Goal: Information Seeking & Learning: Learn about a topic

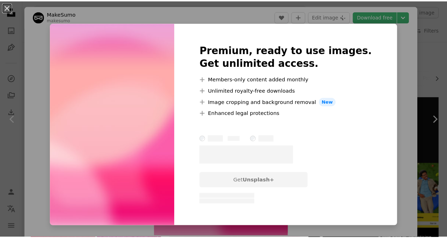
scroll to position [565, 0]
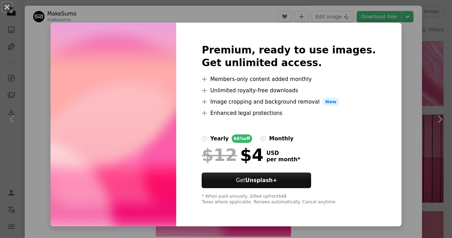
click at [394, 59] on div "An X shape Premium, ready to use images. Get unlimited access. A plus sign Memb…" at bounding box center [226, 119] width 452 height 238
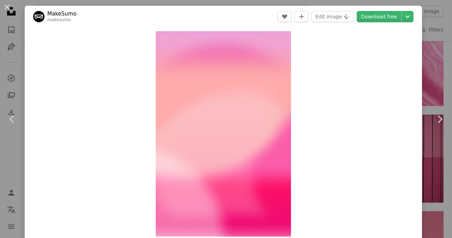
click at [437, 46] on div "An X shape Chevron left Chevron right MakeSumo makesumo A heart A plus sign Edi…" at bounding box center [226, 119] width 452 height 238
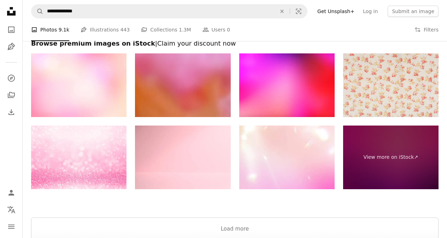
scroll to position [1047, 0]
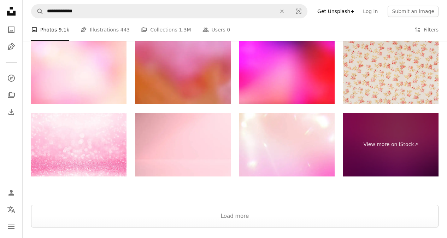
click at [160, 84] on img at bounding box center [182, 73] width 95 height 64
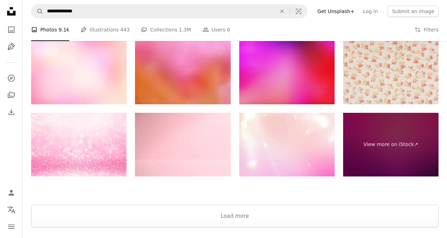
click at [264, 71] on img at bounding box center [286, 73] width 95 height 64
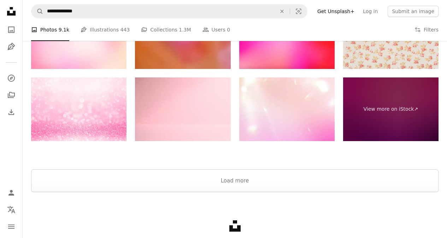
scroll to position [1117, 0]
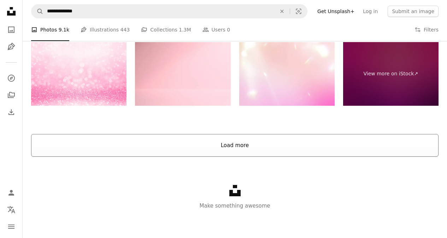
click at [187, 141] on button "Load more" at bounding box center [234, 145] width 407 height 23
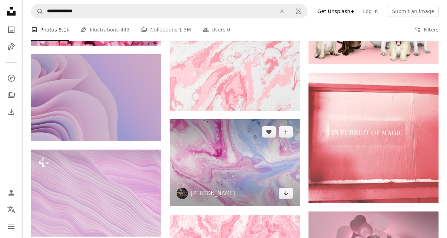
scroll to position [3907, 0]
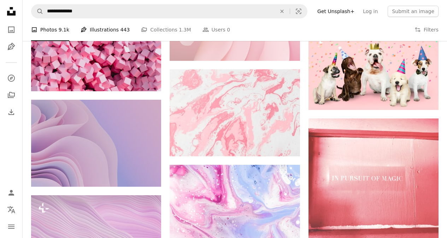
click at [114, 34] on link "Pen Tool Illustrations 443" at bounding box center [105, 29] width 49 height 23
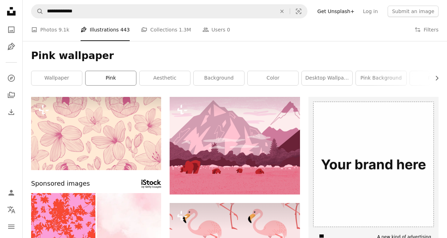
click at [102, 79] on link "pink" at bounding box center [110, 78] width 50 height 14
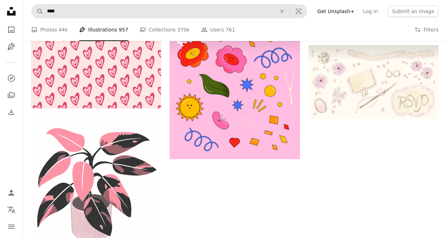
scroll to position [1130, 0]
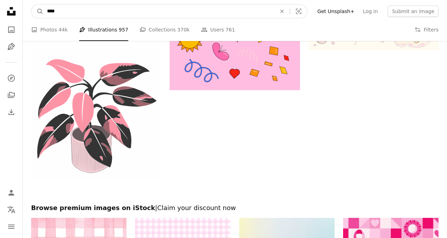
click at [64, 7] on input "****" at bounding box center [158, 11] width 231 height 13
type input "*********"
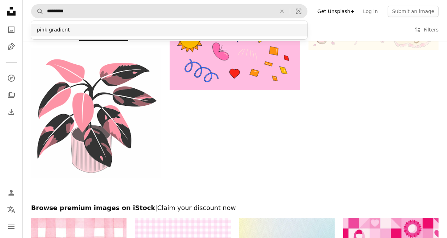
click at [57, 29] on div "pink gradient" at bounding box center [169, 30] width 276 height 13
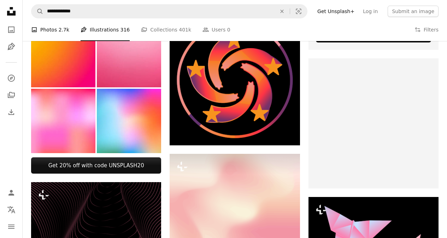
scroll to position [141, 0]
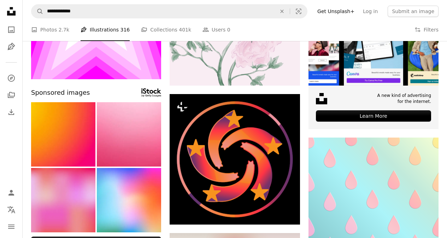
click at [74, 191] on img at bounding box center [63, 200] width 64 height 64
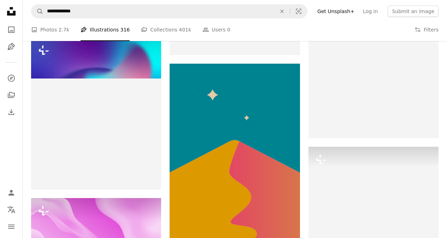
scroll to position [706, 0]
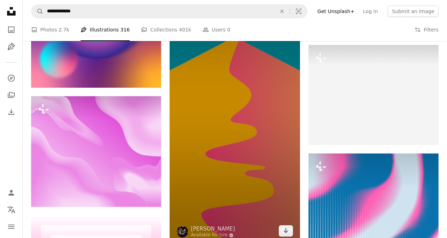
click at [179, 84] on img at bounding box center [234, 102] width 130 height 281
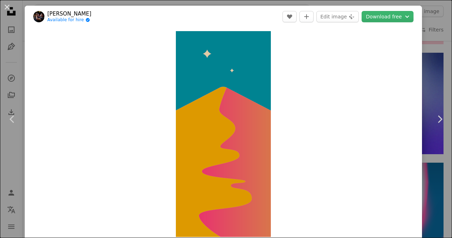
click at [437, 52] on div "An X shape Chevron left Chevron right [PERSON_NAME] Available for hire A checkm…" at bounding box center [226, 119] width 452 height 238
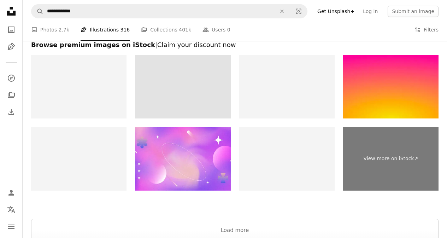
scroll to position [1271, 0]
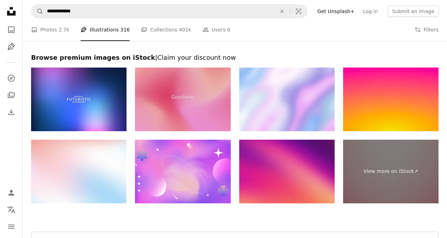
click at [163, 95] on img at bounding box center [182, 99] width 95 height 64
